Goal: Information Seeking & Learning: Learn about a topic

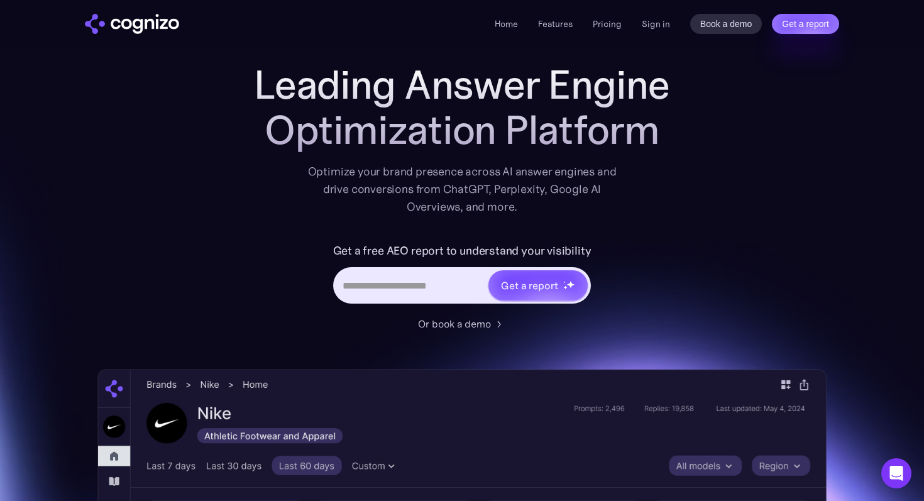
scroll to position [36, 0]
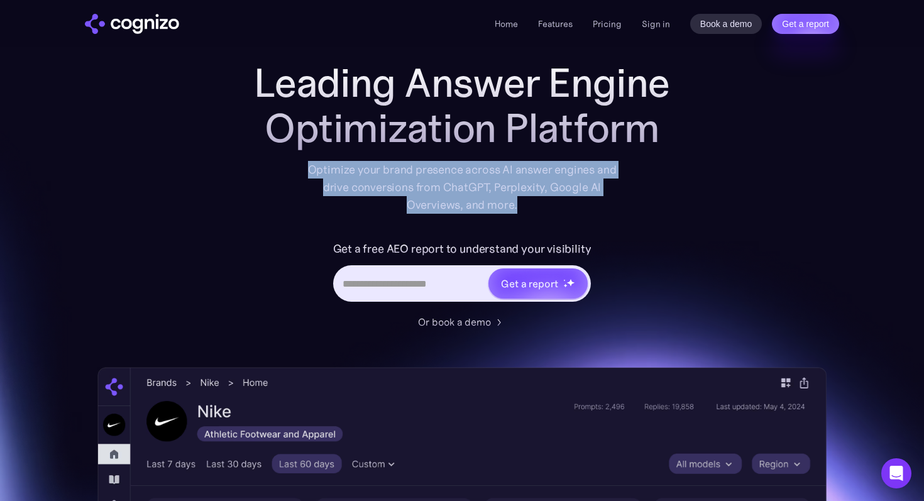
drag, startPoint x: 311, startPoint y: 169, endPoint x: 528, endPoint y: 206, distance: 220.2
click at [528, 206] on div "Optimize your brand presence across AI answer engines and drive conversions fro…" at bounding box center [461, 187] width 309 height 53
copy div "Optimize your brand presence across AI answer engines and drive conversions fro…"
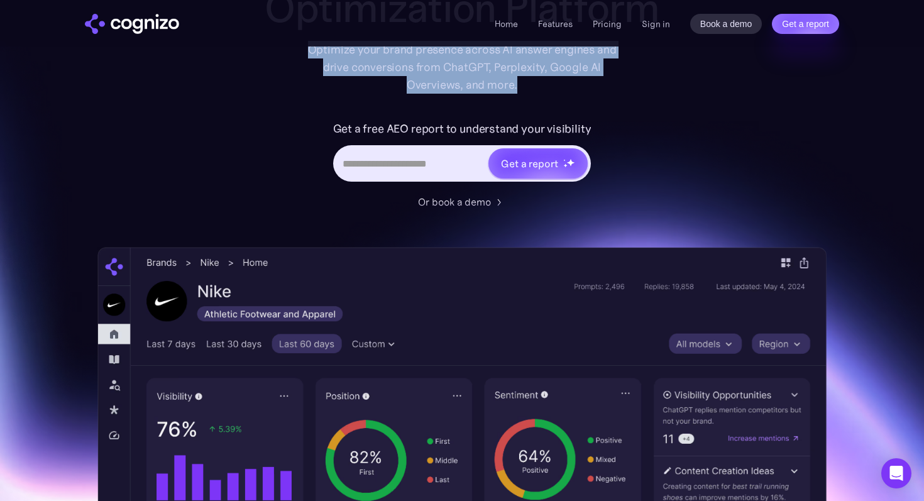
scroll to position [206, 0]
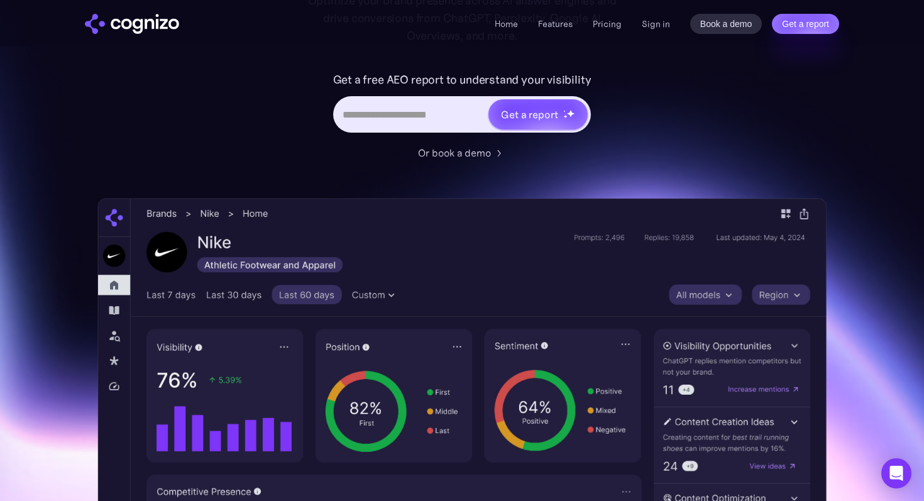
click at [394, 115] on input "Hero URL Input Form" at bounding box center [411, 114] width 153 height 24
click at [375, 115] on input "Hero URL Input Form" at bounding box center [411, 114] width 153 height 24
paste input "**********"
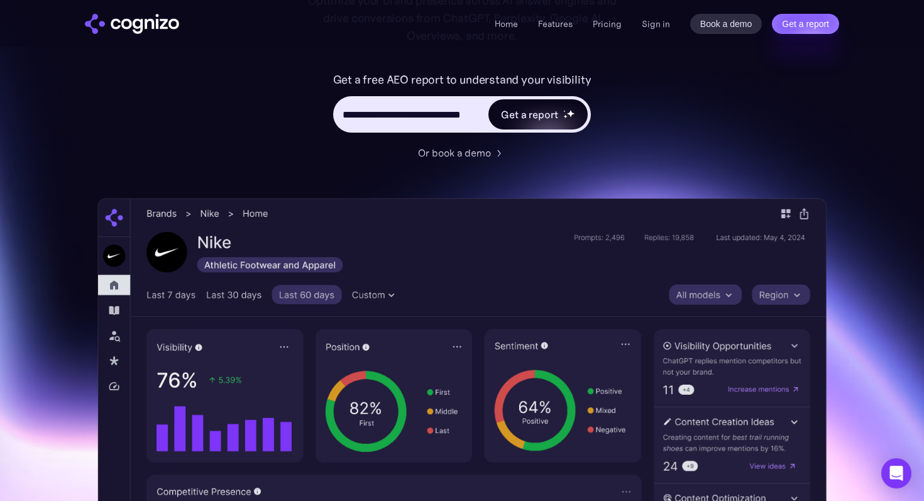
scroll to position [0, 18]
type input "**********"
click at [551, 117] on div "Get a report" at bounding box center [529, 114] width 57 height 15
type input "**********"
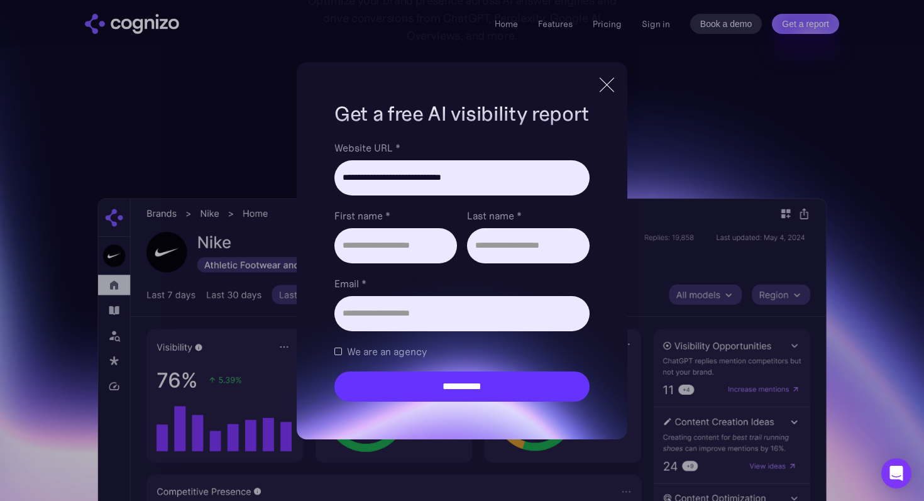
click at [609, 91] on div at bounding box center [607, 85] width 21 height 23
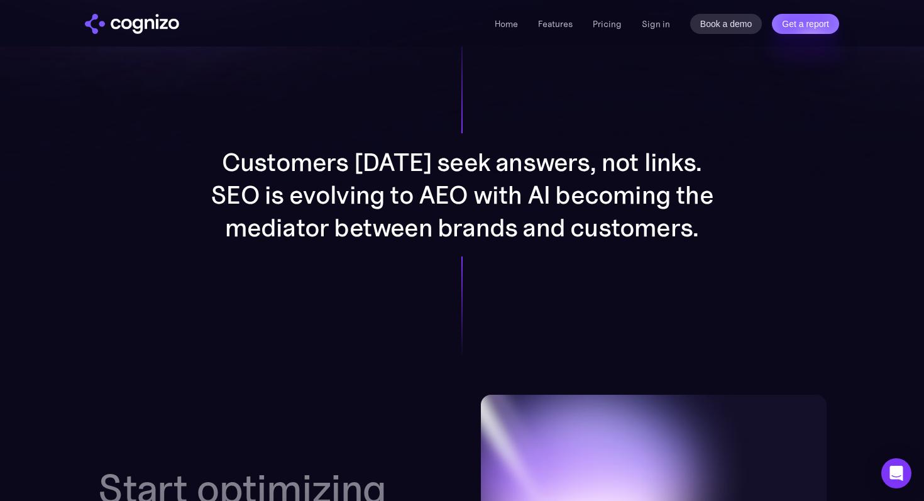
scroll to position [987, 0]
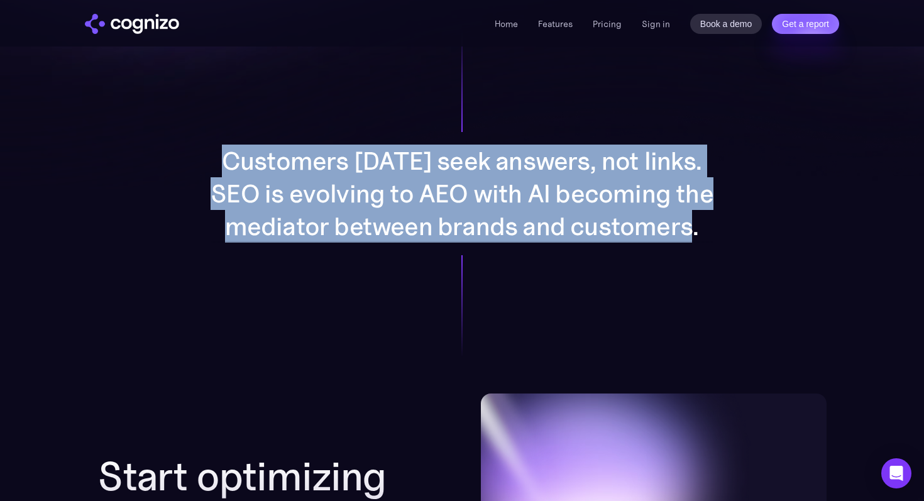
drag, startPoint x: 234, startPoint y: 163, endPoint x: 705, endPoint y: 231, distance: 475.9
click at [705, 231] on p "Customers [DATE] seek answers, not links. SEO is evolving to AEO with AI becomi…" at bounding box center [462, 194] width 503 height 98
copy p "Customers [DATE] seek answers, not links. SEO is evolving to AEO with AI becomi…"
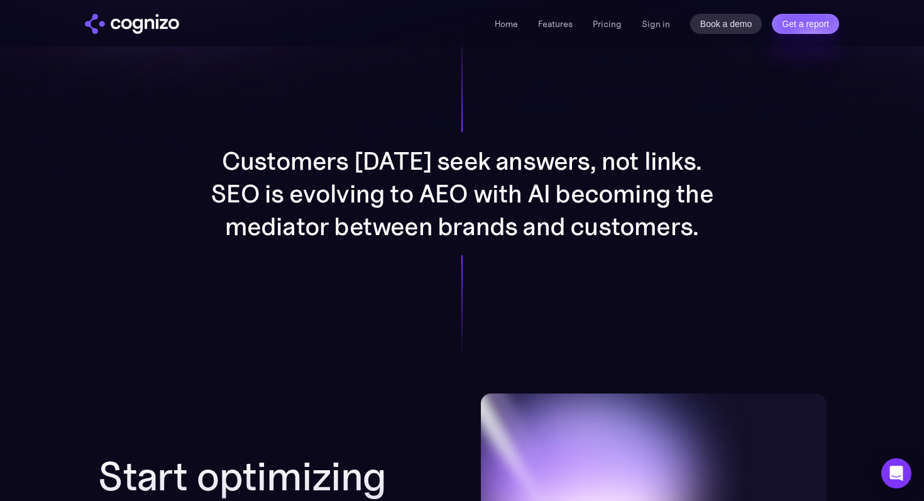
click at [567, 295] on div "Customers [DATE] seek answers, not links. SEO is evolving to AEO with AI becomi…" at bounding box center [461, 194] width 651 height 400
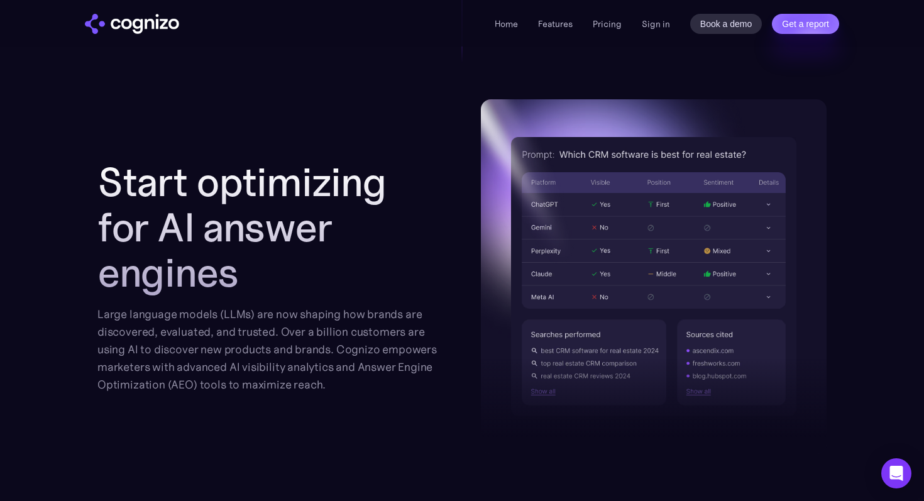
scroll to position [1361, 0]
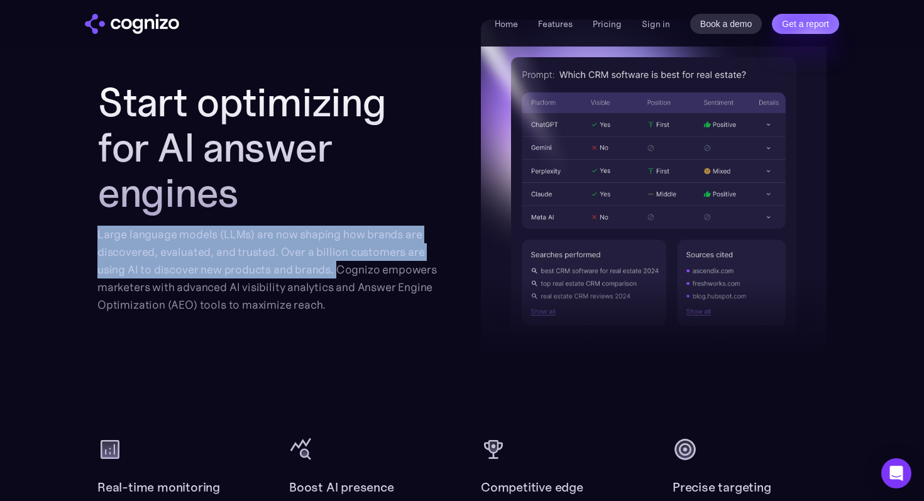
drag, startPoint x: 97, startPoint y: 237, endPoint x: 334, endPoint y: 273, distance: 239.8
click at [334, 273] on section "Start optimizing for AI answer engines Large language models (LLMs) are now sha…" at bounding box center [462, 274] width 924 height 511
copy div "Large language models (LLMs) are now shaping how brands are discovered, evaluat…"
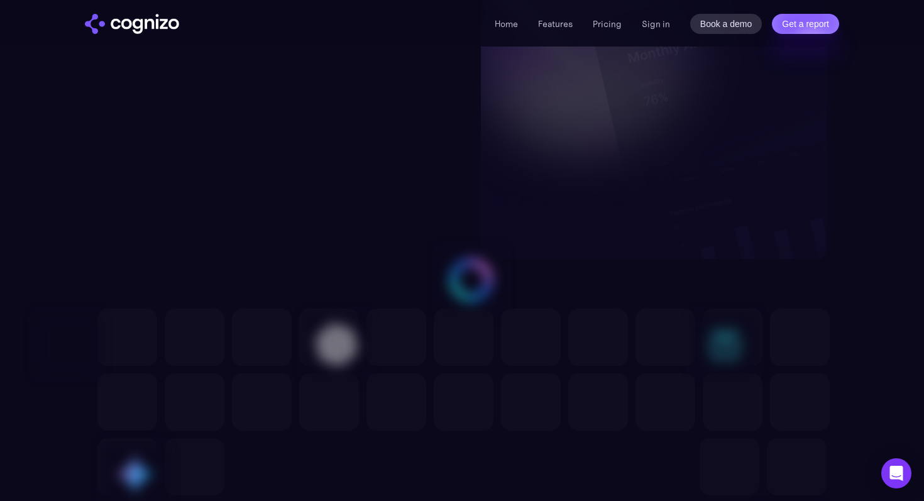
scroll to position [3357, 0]
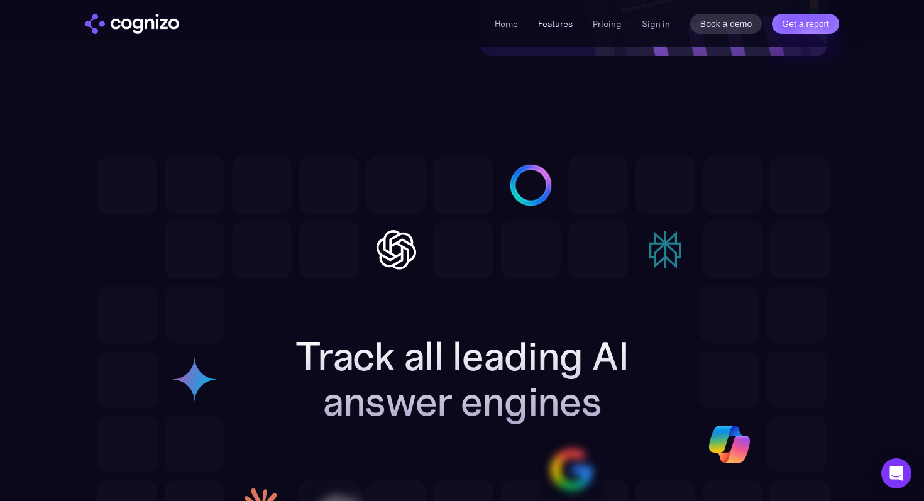
click at [553, 27] on link "Features" at bounding box center [555, 23] width 35 height 11
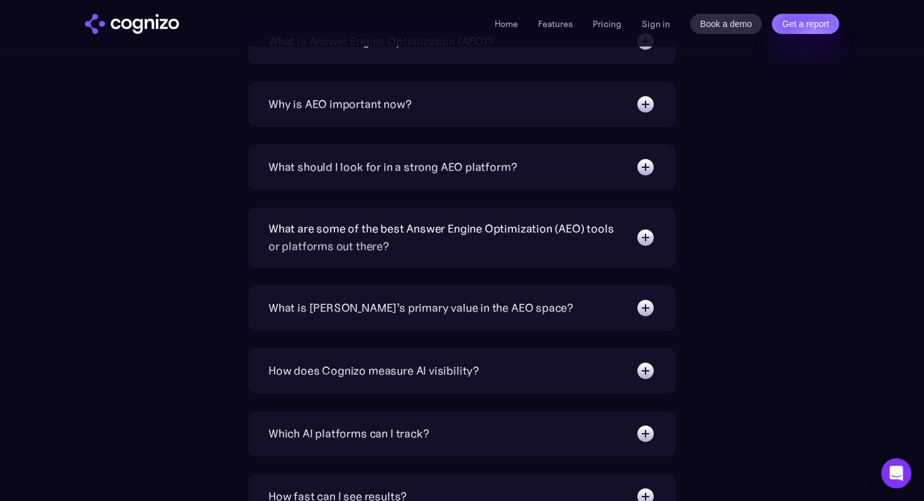
scroll to position [4110, 0]
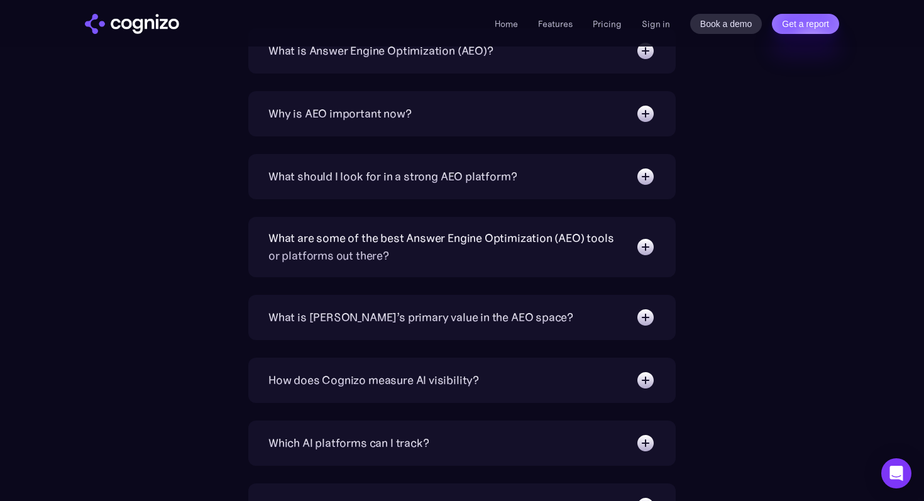
click at [426, 326] on div "What is [PERSON_NAME]’s primary value in the AEO space?" at bounding box center [462, 317] width 387 height 20
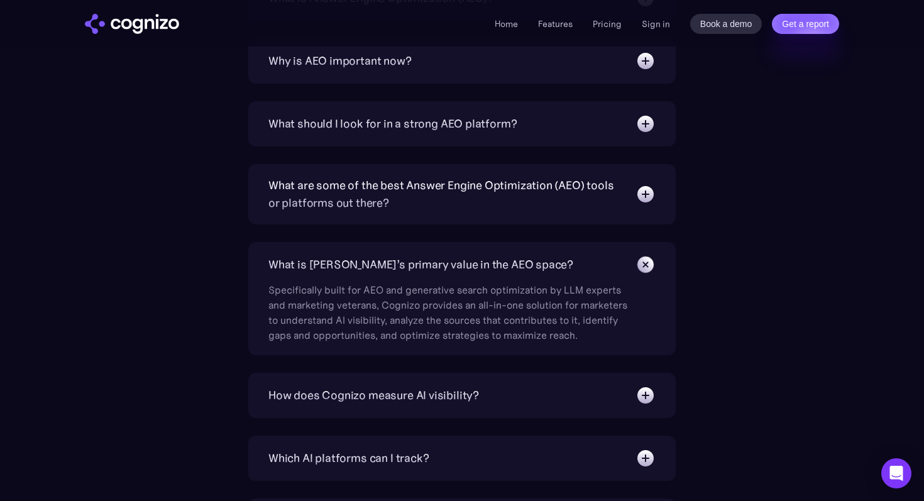
scroll to position [4158, 0]
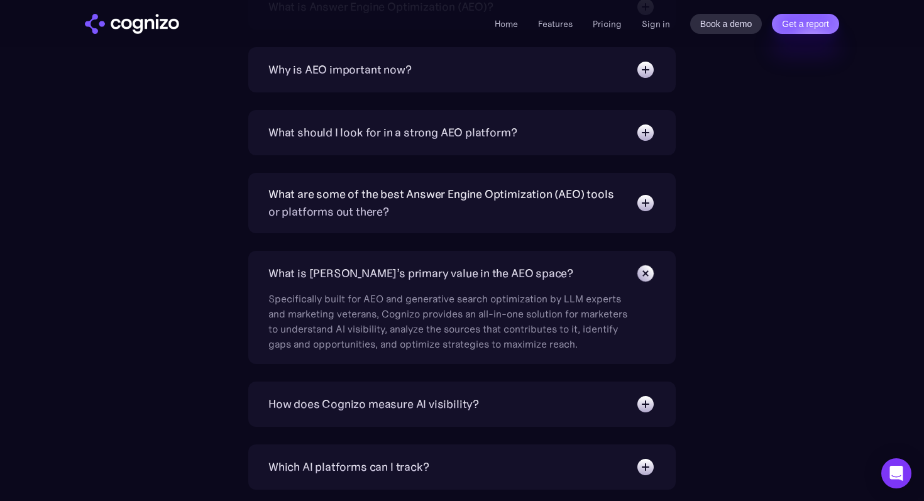
click at [434, 411] on div "How does Cognizo measure AI visibility?" at bounding box center [374, 405] width 211 height 18
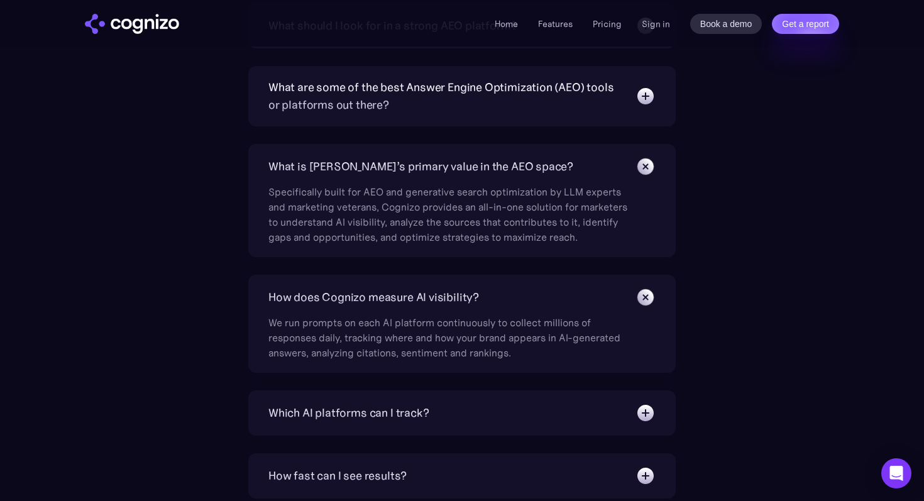
scroll to position [4265, 0]
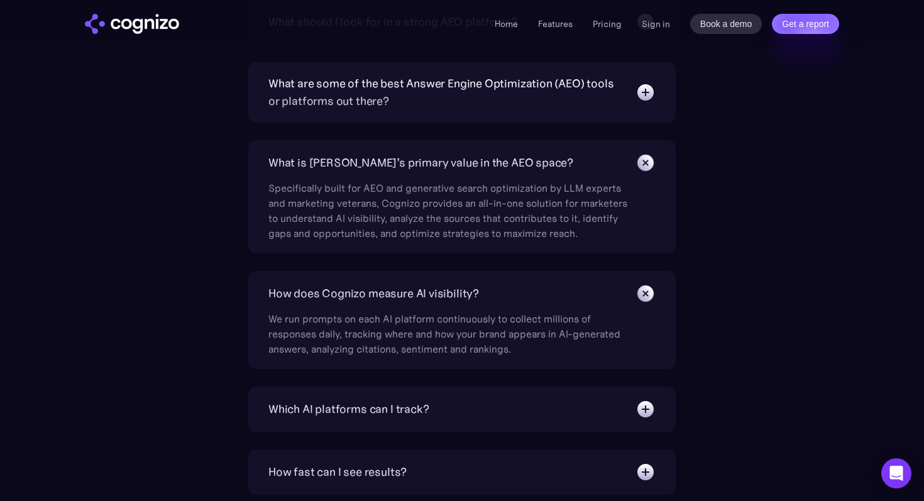
click at [434, 411] on div "Which AI platforms can I track?" at bounding box center [462, 409] width 387 height 20
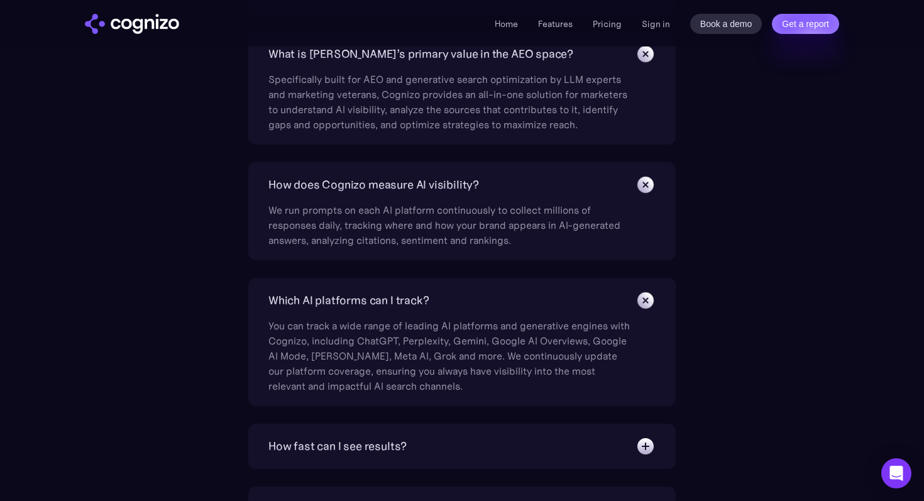
scroll to position [4376, 0]
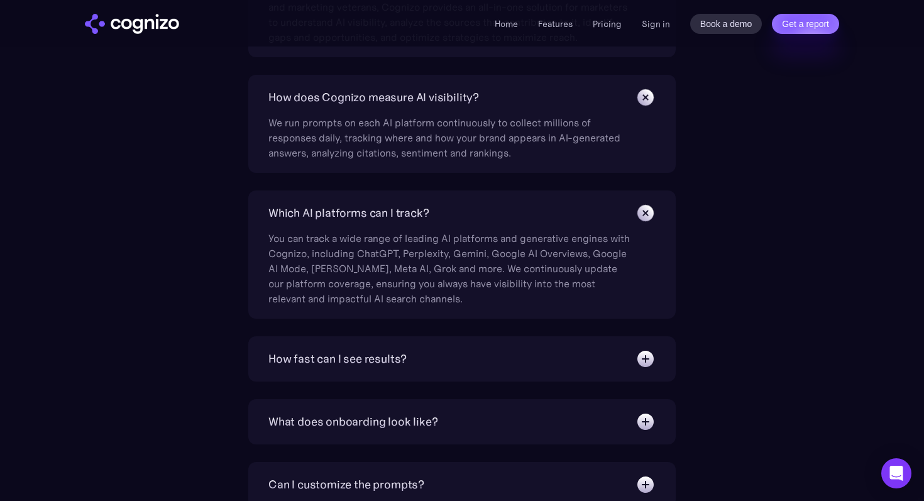
click at [433, 360] on div "How fast can I see results?" at bounding box center [462, 359] width 387 height 20
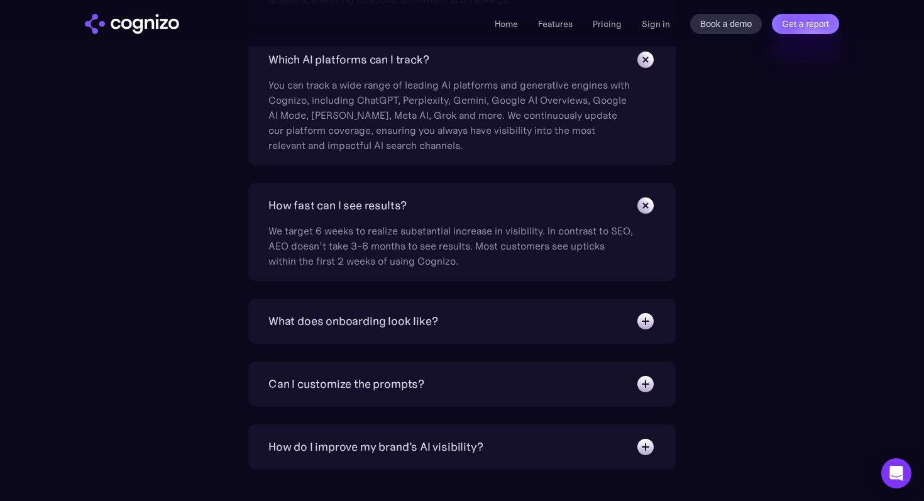
scroll to position [4618, 0]
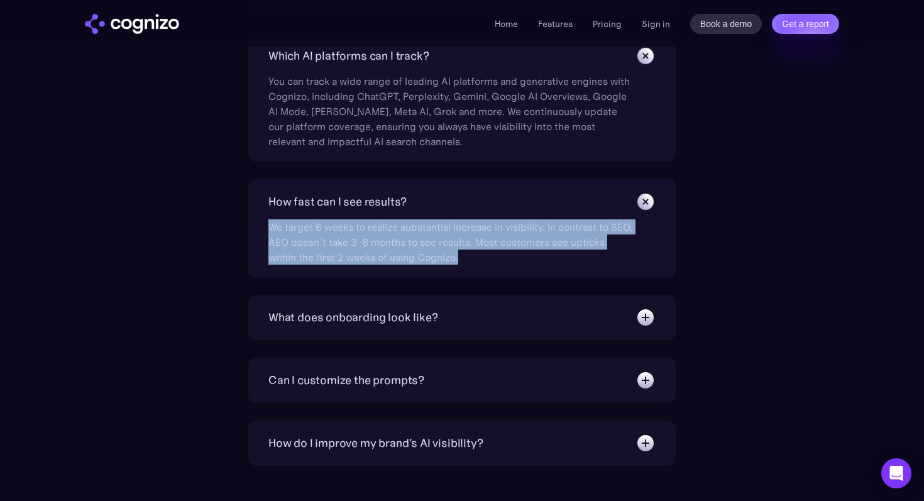
drag, startPoint x: 472, startPoint y: 254, endPoint x: 265, endPoint y: 228, distance: 208.6
click at [265, 228] on div "How fast can I see results? We target 6 weeks to realize substantial increase i…" at bounding box center [462, 228] width 428 height 98
copy div "We target 6 weeks to realize substantial increase in visibility. In contrast to…"
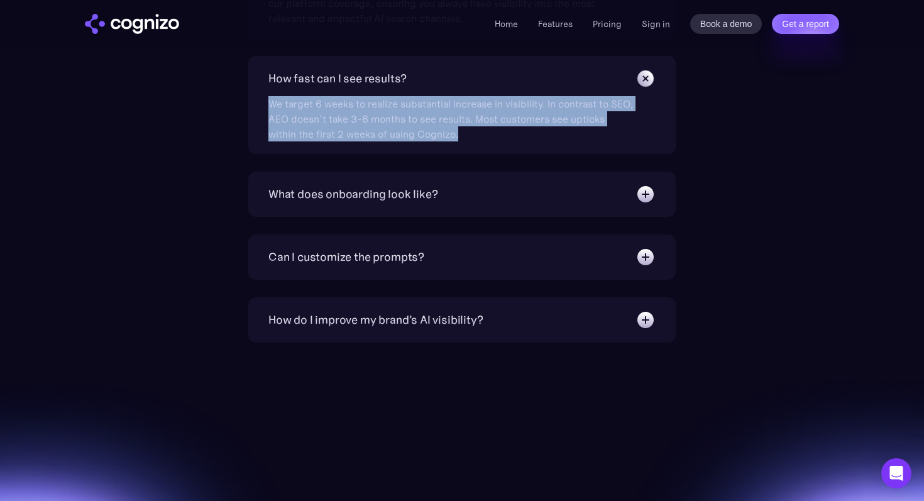
scroll to position [4736, 0]
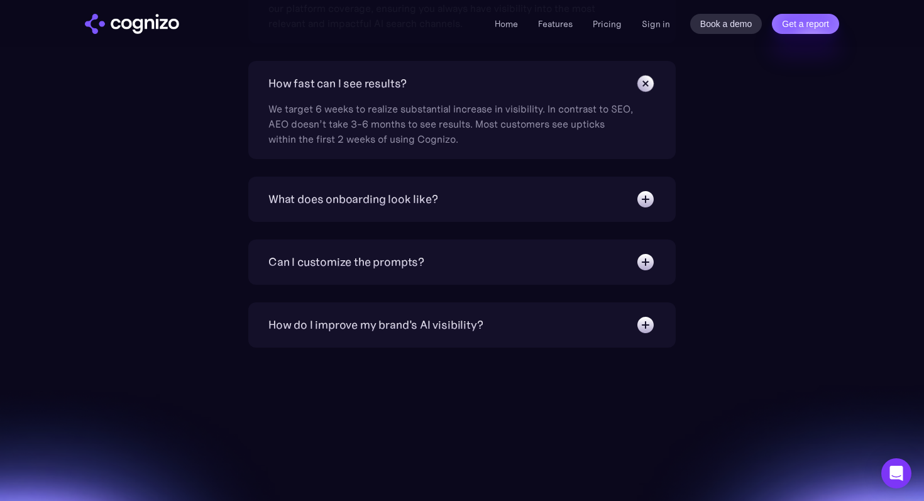
click at [358, 332] on div "How do I improve my brand's AI visibility?" at bounding box center [376, 325] width 214 height 18
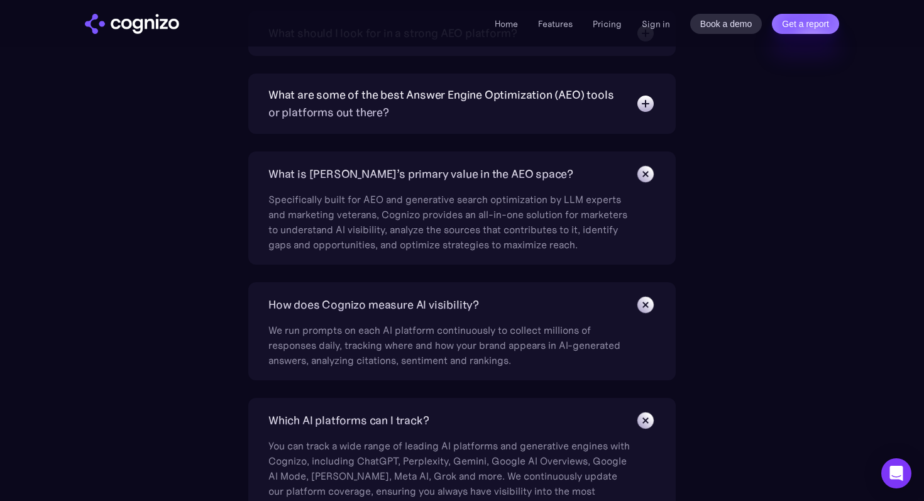
scroll to position [4051, 0]
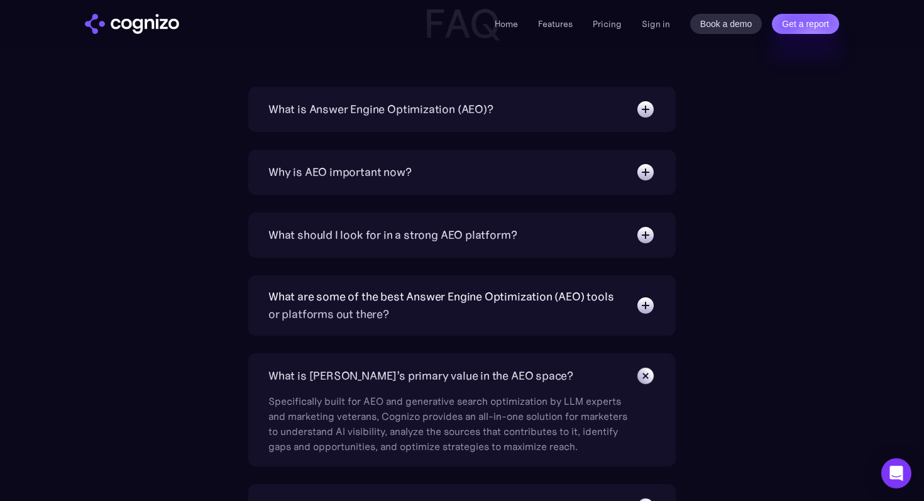
click at [346, 182] on div "Why is AEO important now?" at bounding box center [462, 172] width 387 height 20
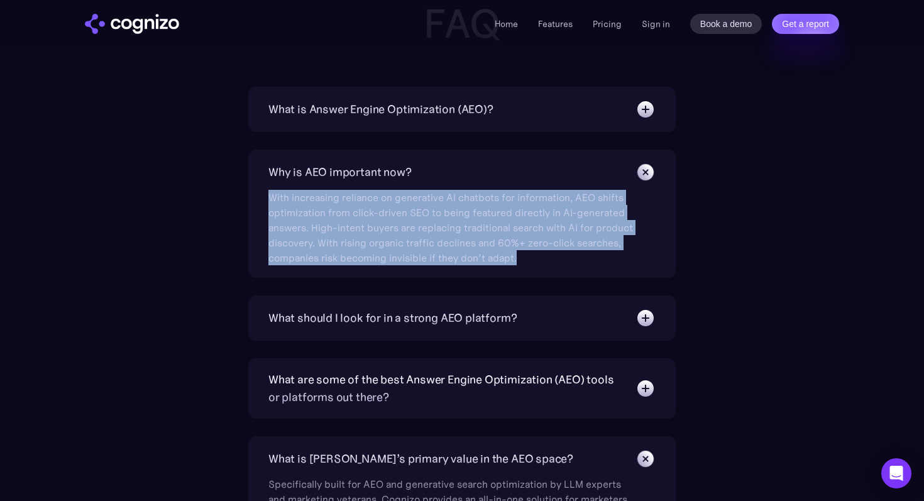
drag, startPoint x: 269, startPoint y: 201, endPoint x: 585, endPoint y: 262, distance: 321.6
click at [585, 262] on div "With increasing reliance on generative AI chatbots for information, AEO shifts …" at bounding box center [451, 223] width 365 height 83
copy div "With increasing reliance on generative AI chatbots for information, AEO shifts …"
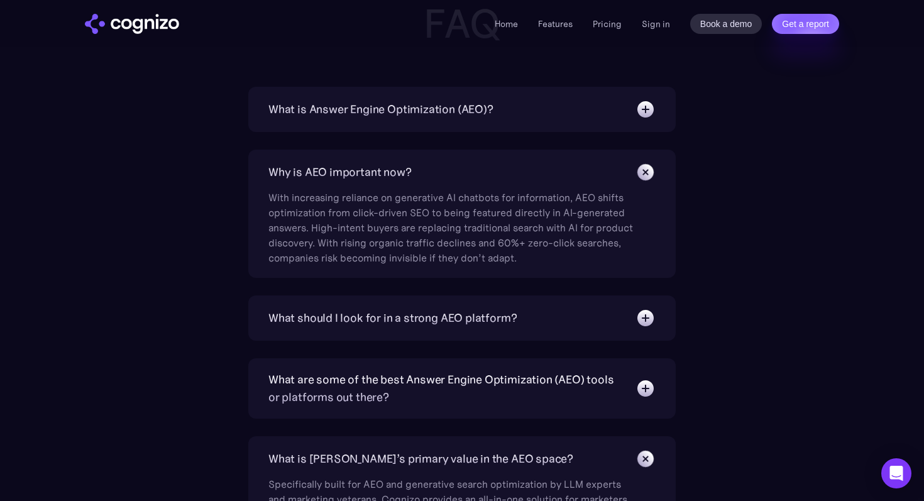
click at [435, 314] on div "What should I look for in a strong AEO platform?" at bounding box center [393, 318] width 248 height 18
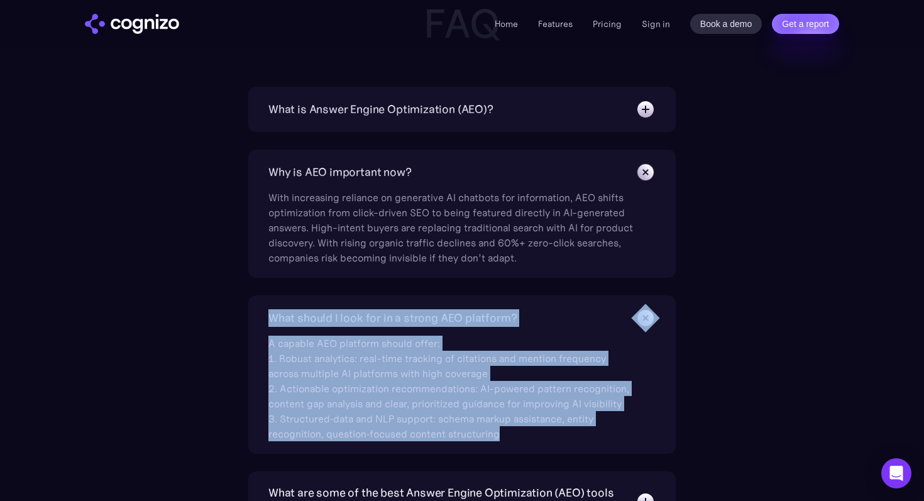
drag, startPoint x: 530, startPoint y: 440, endPoint x: 267, endPoint y: 315, distance: 291.7
click at [267, 315] on div "What should I look for in a strong AEO platform? A capable AEO platform should …" at bounding box center [462, 375] width 428 height 158
copy div "What should I look for in a strong AEO platform? A capable AEO platform should …"
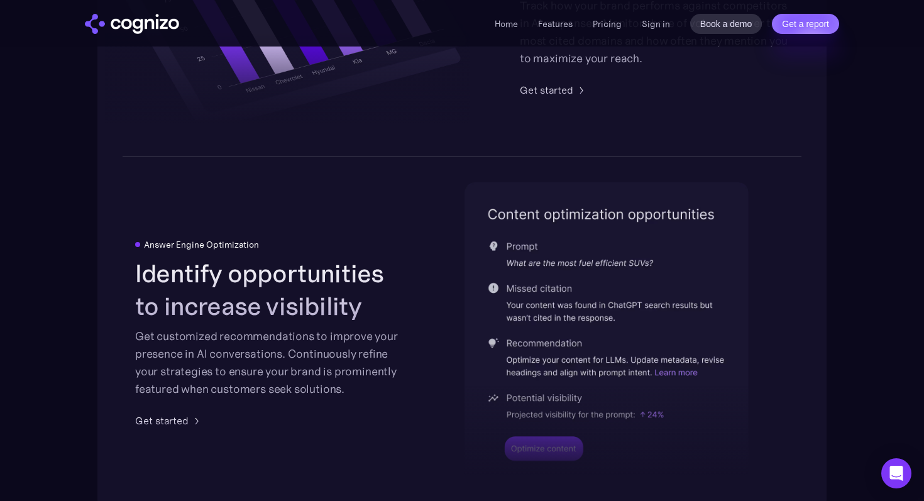
scroll to position [2470, 0]
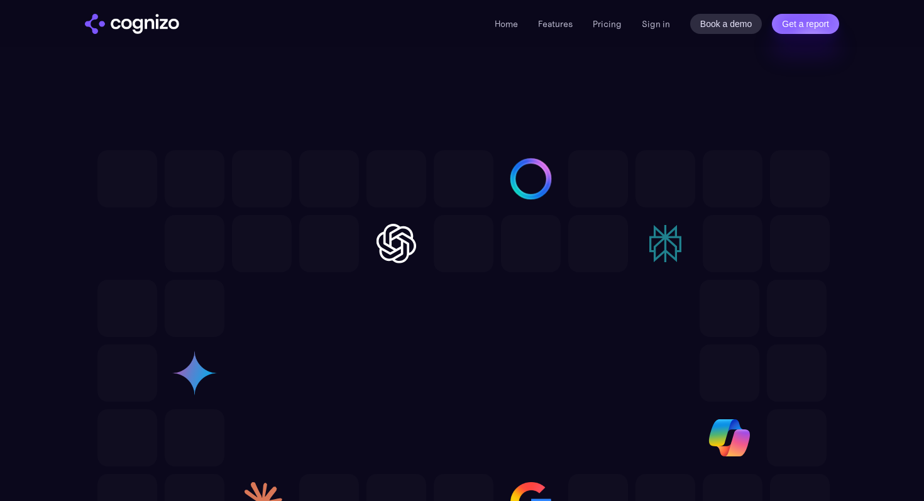
scroll to position [3357, 0]
